Goal: Task Accomplishment & Management: Use online tool/utility

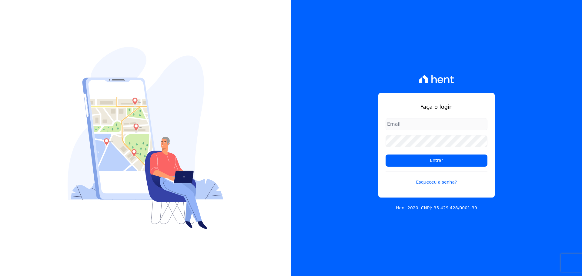
click at [417, 130] on form "Entrar Esqueceu a senha?" at bounding box center [436, 155] width 102 height 75
click at [371, 155] on div "Faça o login Entrar Esqueceu a senha? Hent 2020. CNPJ: 35.429.428/0001-39" at bounding box center [436, 138] width 291 height 276
click at [394, 124] on input "email" at bounding box center [436, 124] width 102 height 12
type input "raquel.pradie@porto5.com.br"
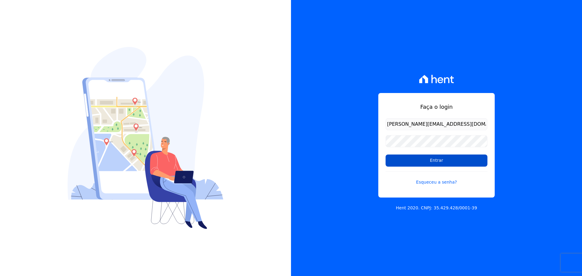
click at [420, 161] on input "Entrar" at bounding box center [436, 161] width 102 height 12
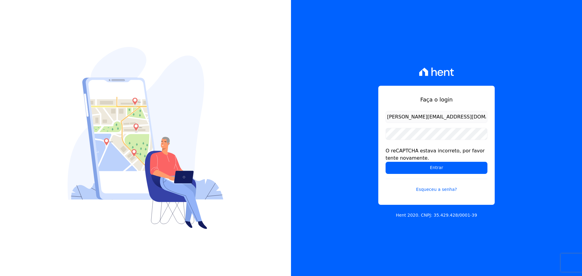
drag, startPoint x: 415, startPoint y: 173, endPoint x: 380, endPoint y: 176, distance: 34.9
click at [415, 173] on input "Entrar" at bounding box center [436, 168] width 102 height 12
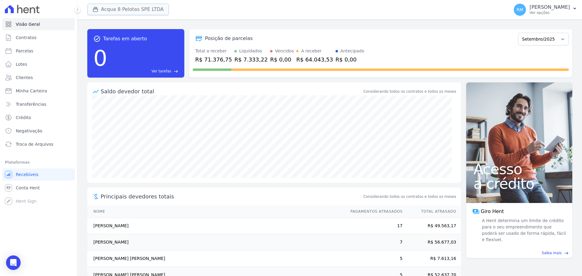
click at [122, 11] on button "Acqua 8 Pelotas SPE LTDA" at bounding box center [128, 10] width 82 height 12
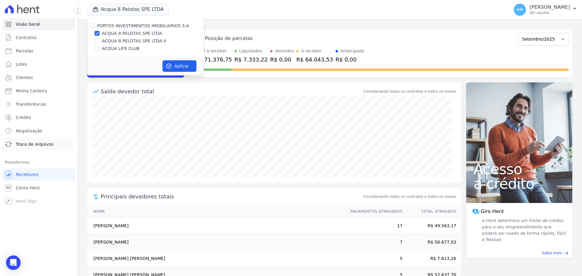
click at [38, 144] on span "Troca de Arquivos" at bounding box center [35, 144] width 38 height 6
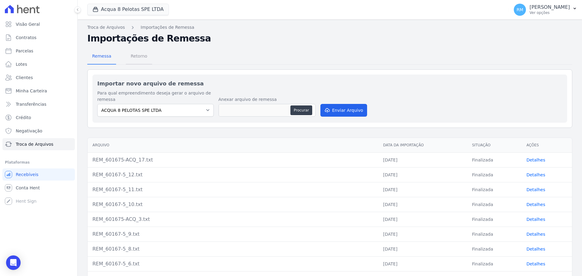
click at [142, 59] on span "Retorno" at bounding box center [139, 56] width 24 height 12
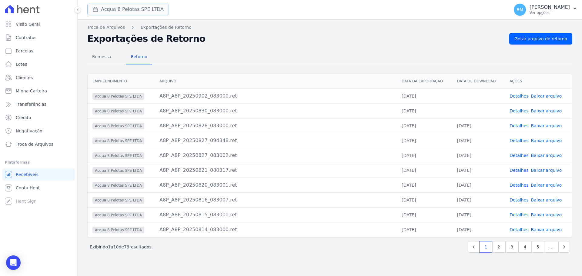
click at [122, 11] on button "Acqua 8 Pelotas SPE LTDA" at bounding box center [128, 10] width 82 height 12
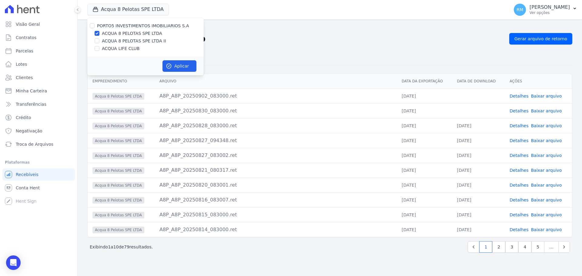
click at [112, 40] on label "ACQUA 8 PELOTAS SPE LTDA II" at bounding box center [134, 41] width 64 height 6
click at [99, 40] on input "ACQUA 8 PELOTAS SPE LTDA II" at bounding box center [97, 40] width 5 height 5
checkbox input "true"
click at [111, 47] on label "ACQUA LIFE CLUB" at bounding box center [121, 48] width 38 height 6
click at [99, 47] on input "ACQUA LIFE CLUB" at bounding box center [97, 48] width 5 height 5
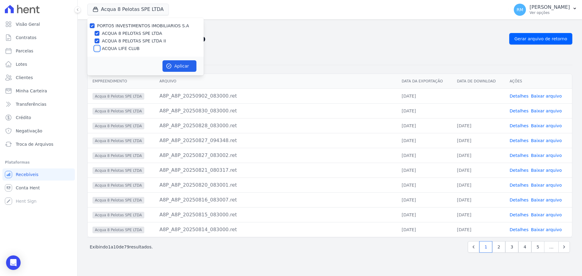
checkbox input "true"
drag, startPoint x: 169, startPoint y: 68, endPoint x: 171, endPoint y: 76, distance: 8.1
click at [169, 69] on icon "button" at bounding box center [169, 66] width 6 height 6
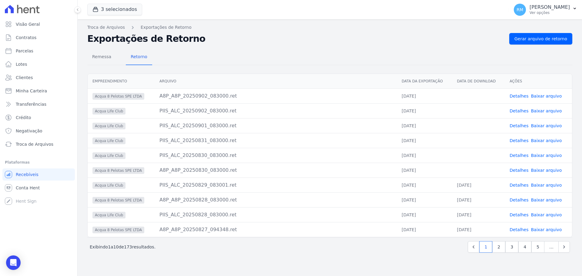
click at [554, 96] on link "Baixar arquivo" at bounding box center [546, 96] width 31 height 5
click at [551, 112] on link "Baixar arquivo" at bounding box center [546, 110] width 31 height 5
click at [547, 126] on link "Baixar arquivo" at bounding box center [546, 125] width 31 height 5
click at [546, 140] on link "Baixar arquivo" at bounding box center [546, 140] width 31 height 5
click at [547, 156] on link "Baixar arquivo" at bounding box center [546, 155] width 31 height 5
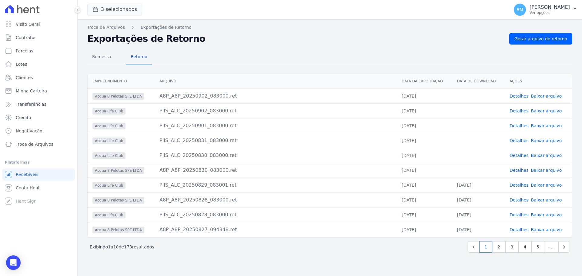
click at [545, 170] on link "Baixar arquivo" at bounding box center [546, 170] width 31 height 5
click at [548, 200] on link "Baixar arquivo" at bounding box center [546, 200] width 31 height 5
drag, startPoint x: 24, startPoint y: 51, endPoint x: 31, endPoint y: 54, distance: 7.7
click at [24, 52] on span "Parcelas" at bounding box center [25, 51] width 18 height 6
select select
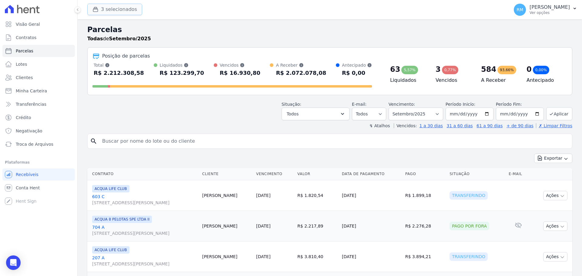
click at [106, 7] on button "3 selecionados" at bounding box center [114, 10] width 55 height 12
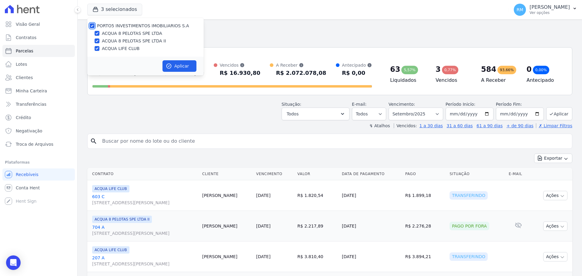
click at [91, 25] on input "PORTO5 INVESTIMENTOS IMOBILIARIOS S.A" at bounding box center [92, 25] width 5 height 5
checkbox input "false"
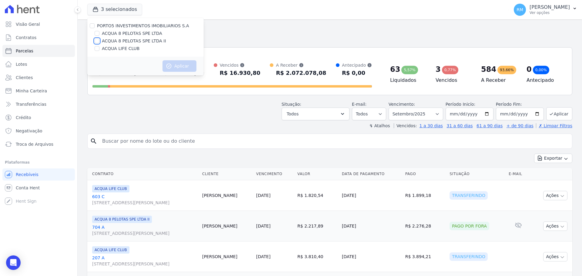
click at [99, 40] on input "ACQUA 8 PELOTAS SPE LTDA II" at bounding box center [97, 40] width 5 height 5
checkbox input "true"
click at [175, 64] on button "Aplicar" at bounding box center [179, 66] width 34 height 12
select select
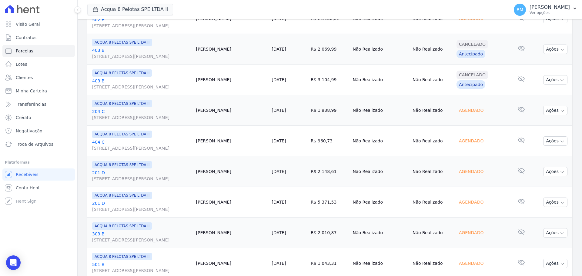
scroll to position [696, 0]
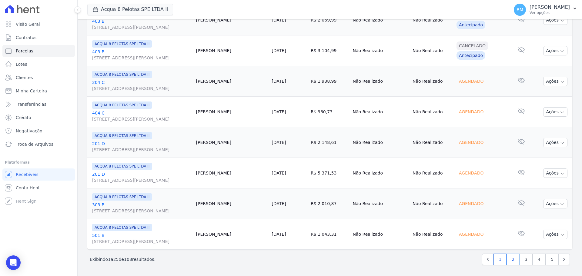
click at [511, 260] on link "2" at bounding box center [512, 260] width 13 height 12
select select
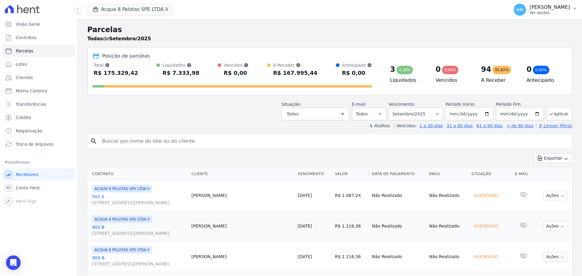
click at [533, 14] on p "Ver opções" at bounding box center [549, 12] width 40 height 5
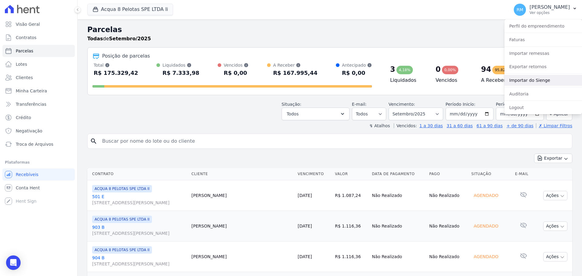
click at [538, 80] on link "Importar do Sienge" at bounding box center [543, 80] width 78 height 11
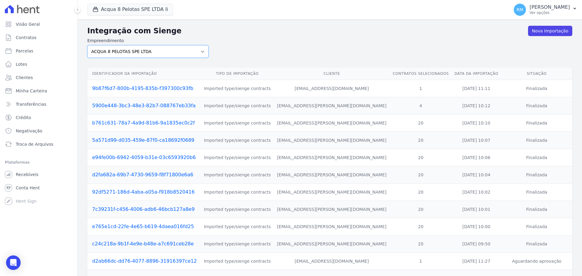
click at [129, 50] on select "ACQUA 8 PELOTAS SPE LTDA ACQUA 8 PELOTAS SPE LTDA II ACQUA LIFE CLUB" at bounding box center [147, 51] width 121 height 13
select select "9ebd0c93-7e78-4a07-b0ed-d8fd393c28de"
click at [87, 45] on select "ACQUA 8 PELOTAS SPE LTDA ACQUA 8 PELOTAS SPE LTDA II ACQUA LIFE CLUB" at bounding box center [147, 51] width 121 height 13
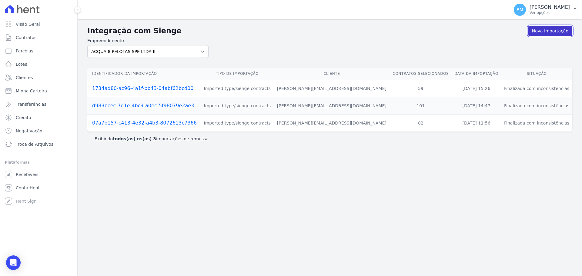
click at [544, 29] on link "Nova Importação" at bounding box center [550, 31] width 44 height 10
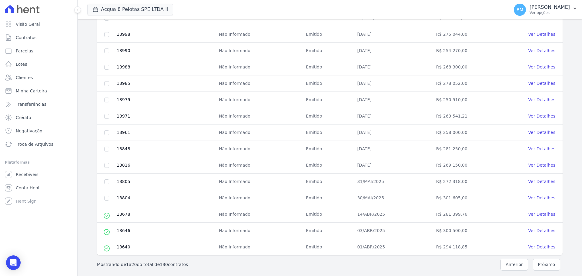
scroll to position [215, 0]
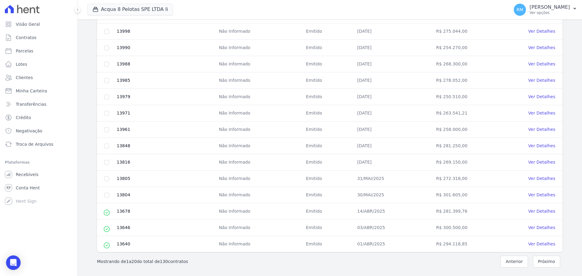
click at [541, 259] on button "Próximo" at bounding box center [546, 262] width 27 height 12
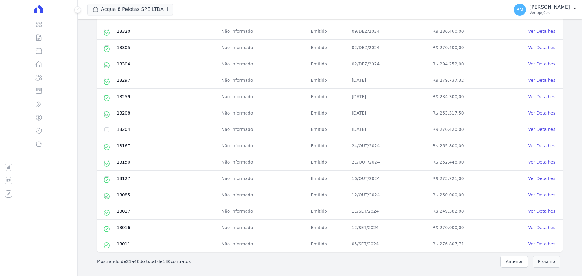
click at [541, 263] on button "Próximo" at bounding box center [546, 262] width 27 height 12
click at [542, 260] on button "Próximo" at bounding box center [546, 262] width 27 height 12
click at [538, 266] on button "Próximo" at bounding box center [546, 262] width 27 height 12
drag, startPoint x: 541, startPoint y: 262, endPoint x: 536, endPoint y: 264, distance: 5.9
click at [541, 262] on button "Próximo" at bounding box center [546, 262] width 27 height 12
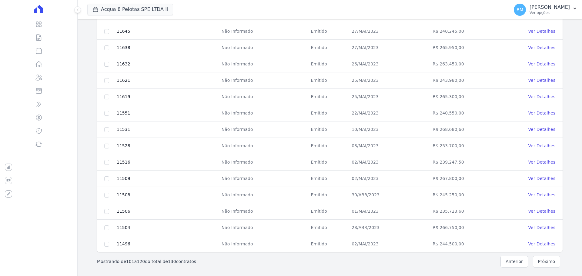
scroll to position [64, 0]
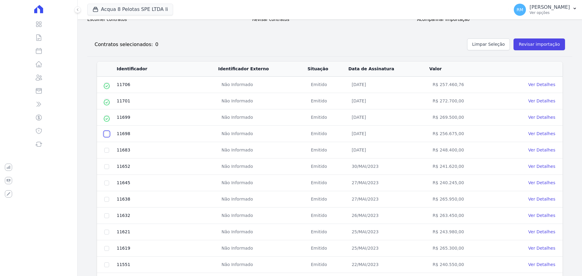
click at [106, 87] on input "checkbox" at bounding box center [106, 84] width 5 height 5
checkbox input "true"
click at [107, 87] on input "checkbox" at bounding box center [106, 84] width 5 height 5
checkbox input "true"
drag, startPoint x: 105, startPoint y: 165, endPoint x: 105, endPoint y: 171, distance: 5.8
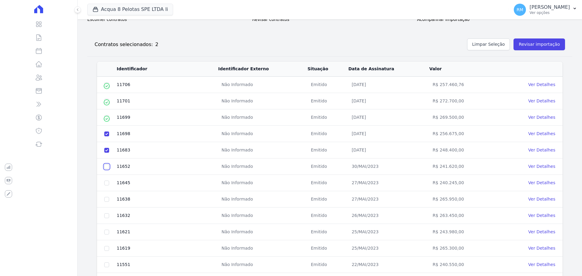
click at [105, 87] on input "checkbox" at bounding box center [106, 84] width 5 height 5
checkbox input "true"
click at [106, 87] on input "checkbox" at bounding box center [106, 84] width 5 height 5
checkbox input "true"
click at [105, 87] on input "checkbox" at bounding box center [106, 84] width 5 height 5
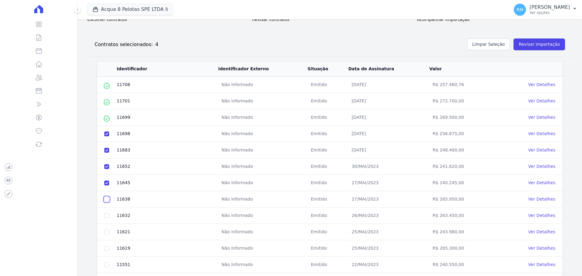
checkbox input "true"
click at [107, 87] on input "checkbox" at bounding box center [106, 84] width 5 height 5
checkbox input "true"
drag, startPoint x: 107, startPoint y: 233, endPoint x: 105, endPoint y: 240, distance: 7.2
click at [106, 87] on input "checkbox" at bounding box center [106, 84] width 5 height 5
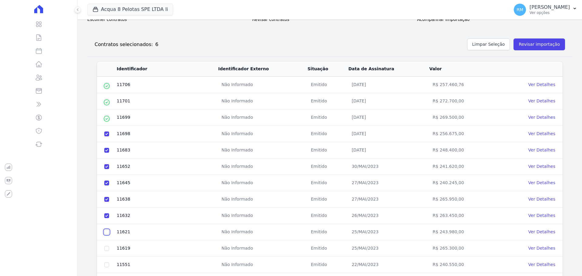
checkbox input "true"
click at [105, 87] on input "checkbox" at bounding box center [106, 84] width 5 height 5
checkbox input "true"
click at [105, 87] on input "checkbox" at bounding box center [106, 84] width 5 height 5
drag, startPoint x: 105, startPoint y: 265, endPoint x: 118, endPoint y: 259, distance: 13.7
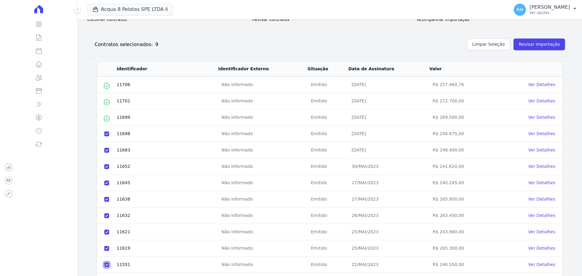
click at [105, 87] on input "checkbox" at bounding box center [106, 84] width 5 height 5
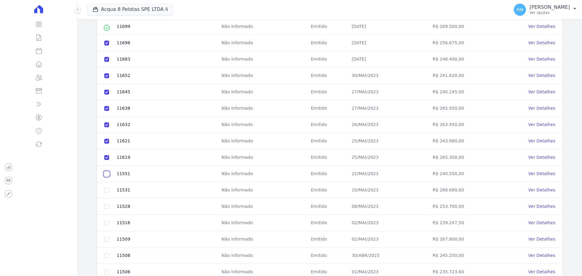
checkbox input "true"
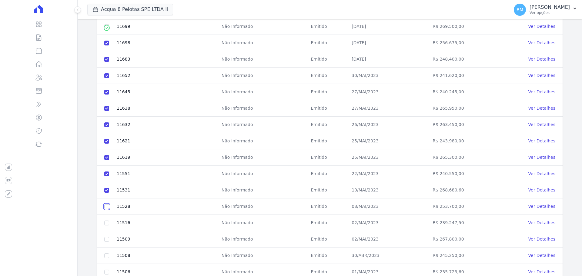
checkbox input "true"
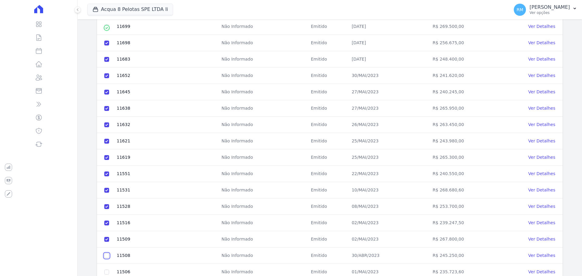
checkbox input "true"
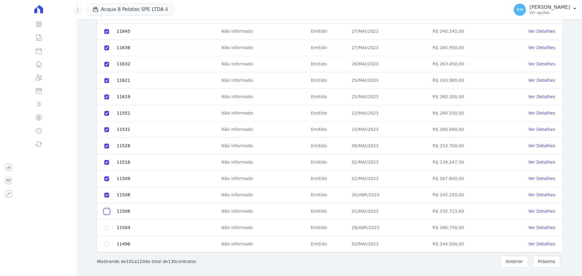
checkbox input "true"
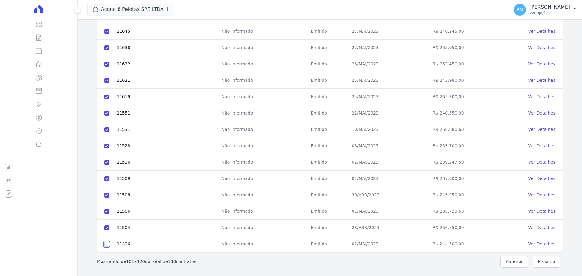
checkbox input "true"
click at [551, 264] on button "Próximo" at bounding box center [546, 262] width 27 height 12
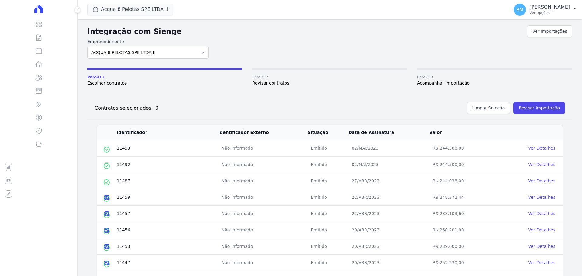
scroll to position [52, 0]
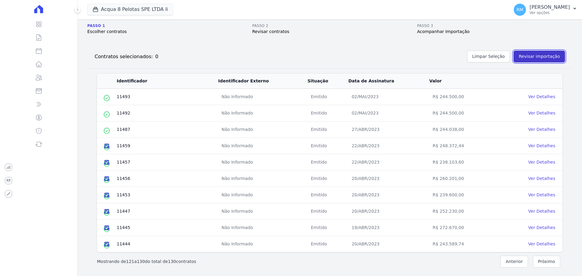
click at [544, 58] on button "Revisar importação" at bounding box center [539, 57] width 52 height 12
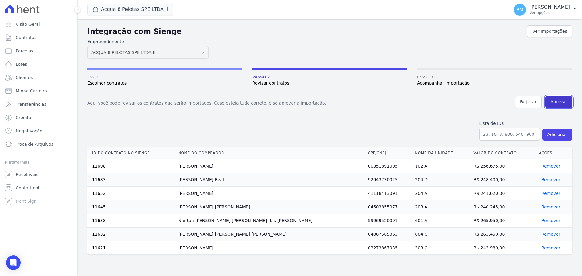
click at [561, 104] on button "Aprovar" at bounding box center [558, 102] width 27 height 12
